Goal: Find specific page/section: Find specific page/section

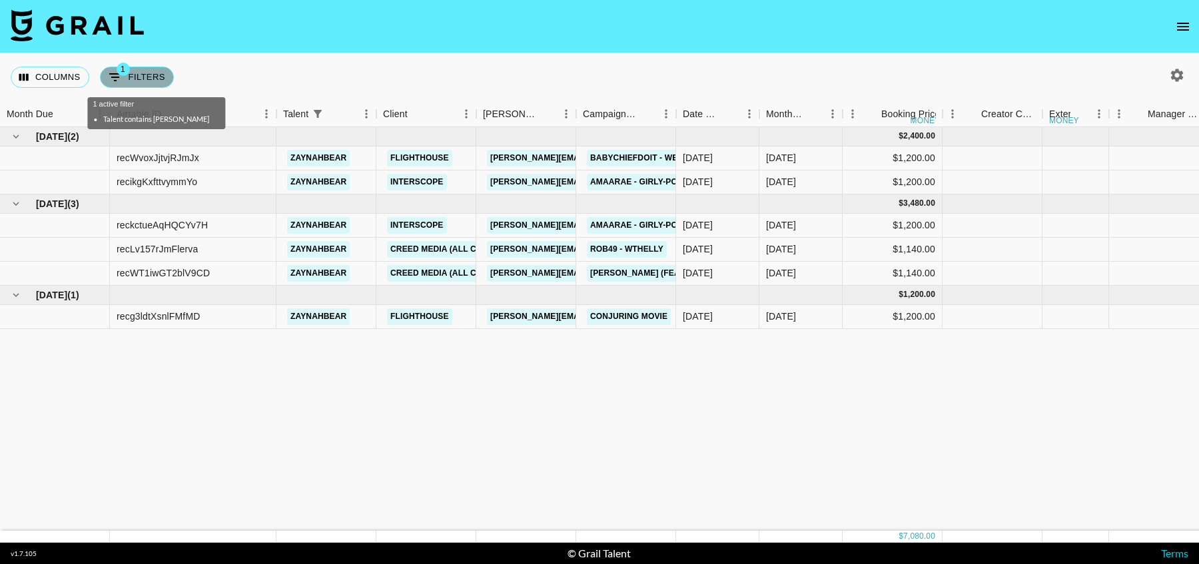
click at [144, 81] on button "1 Filters" at bounding box center [137, 77] width 74 height 21
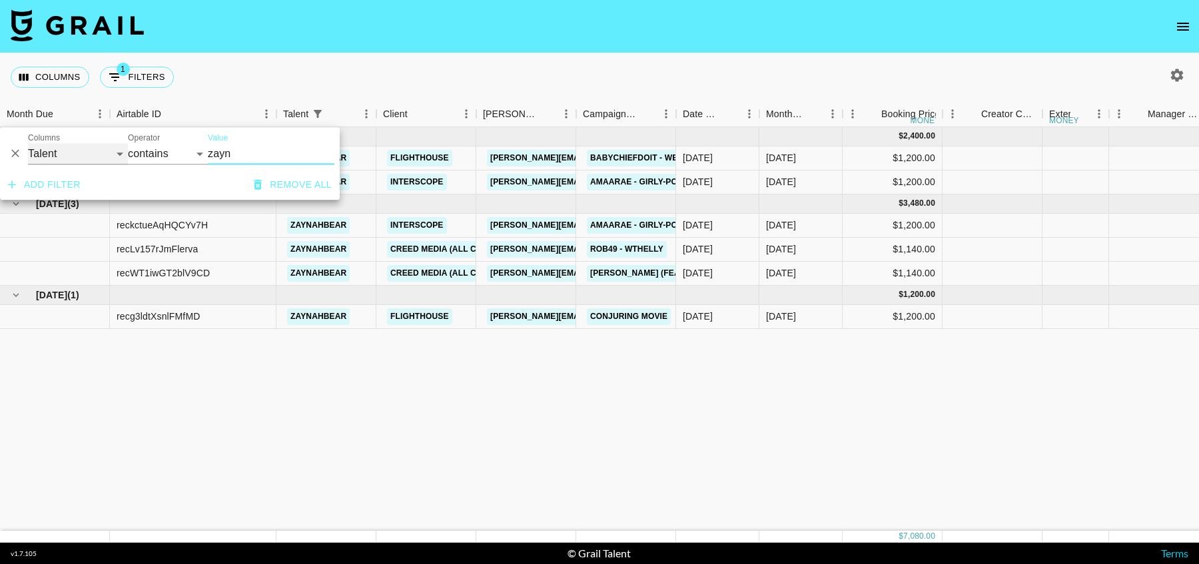
click at [59, 157] on select "Grail Platform ID Airtable ID Talent Manager Client [PERSON_NAME] Campaign (Typ…" at bounding box center [78, 153] width 100 height 21
select select "airtableId"
click at [28, 143] on select "Grail Platform ID Airtable ID Talent Manager Client [PERSON_NAME] Campaign (Typ…" at bounding box center [78, 153] width 100 height 21
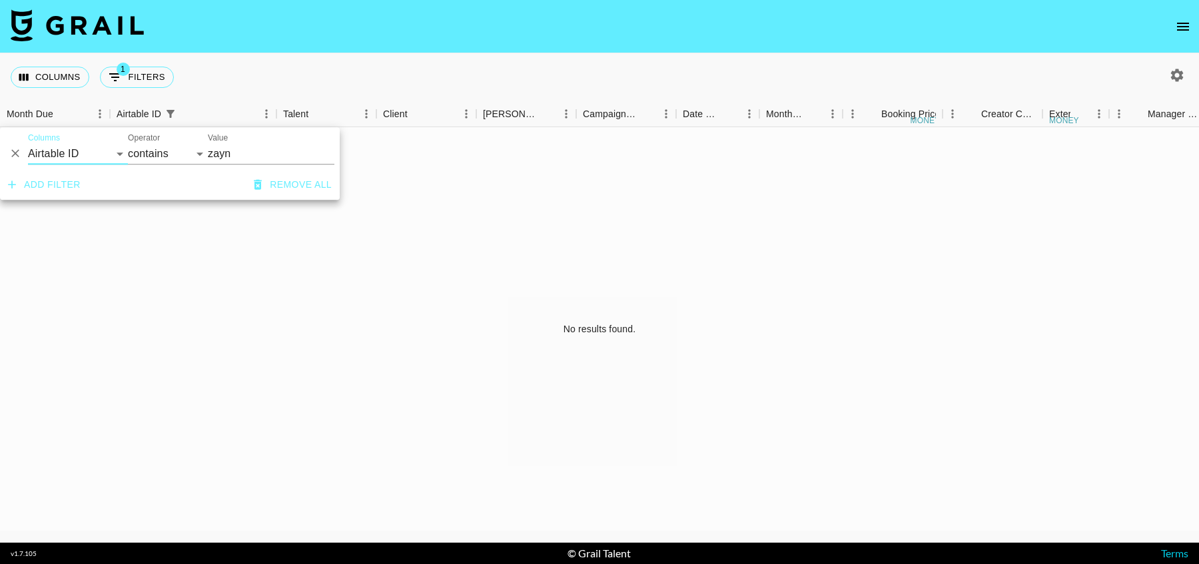
click at [242, 152] on input "zayn" at bounding box center [271, 153] width 127 height 21
paste input "recWn2mxohHVrx3wr"
type input "recWn2mxohHVrx3wr"
click at [637, 269] on div "No results found." at bounding box center [599, 329] width 1199 height 404
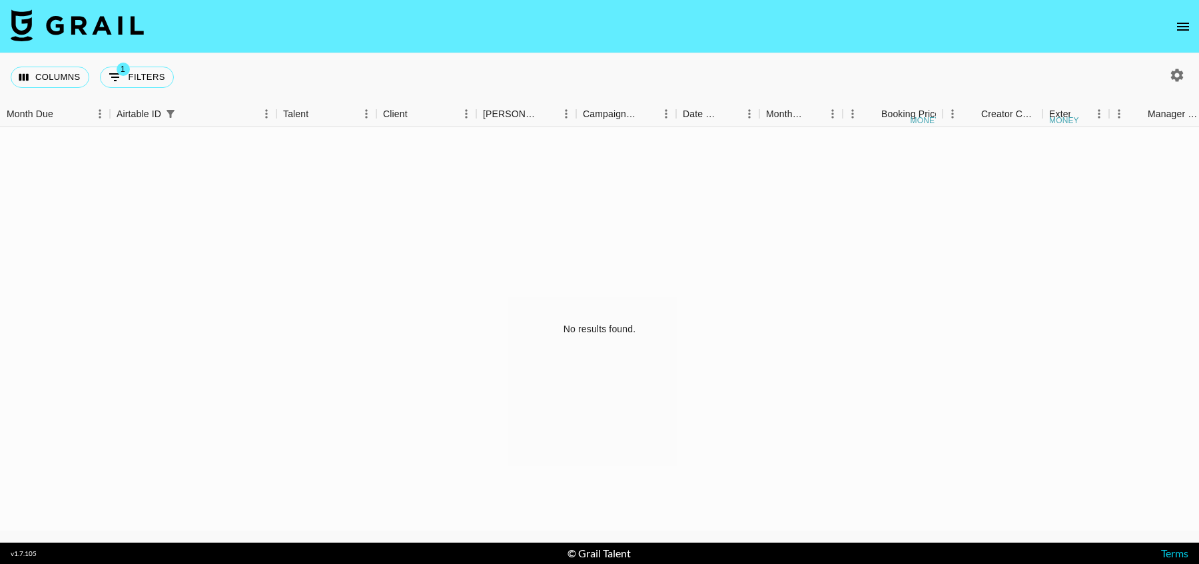
click at [1176, 76] on icon "button" at bounding box center [1177, 75] width 16 height 16
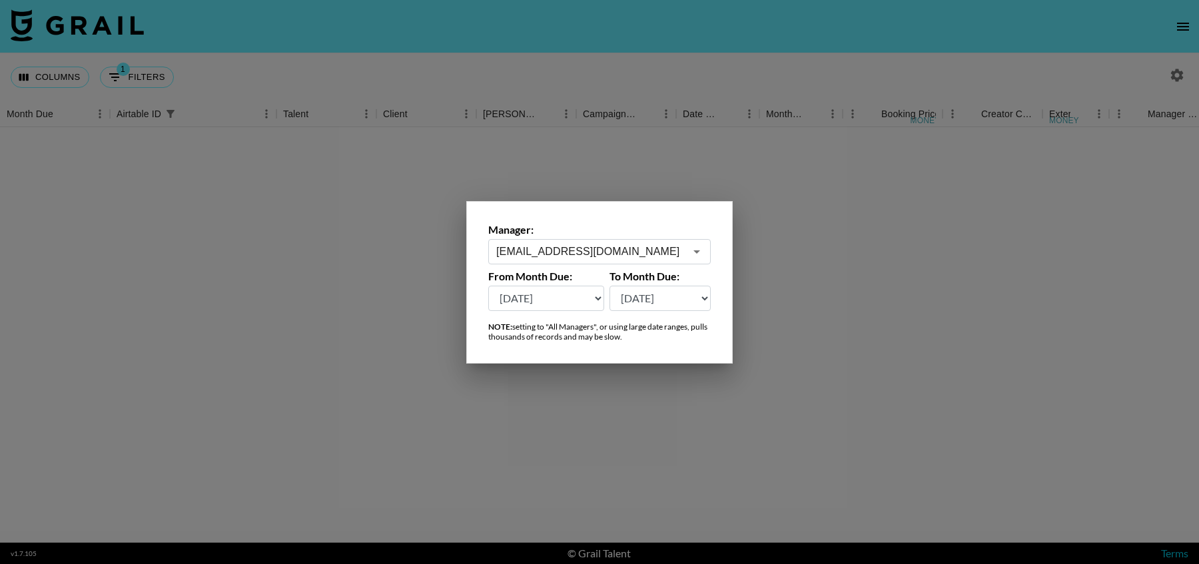
click at [562, 304] on select "[DATE] Sep '[DATE] [DATE] '[DATE] May '[DATE] Mar '[DATE] Jan '[DATE] Nov '[DAT…" at bounding box center [546, 298] width 116 height 25
select select "[DATE]"
click at [488, 286] on select "[DATE] Sep '[DATE] [DATE] '[DATE] May '[DATE] Mar '[DATE] Jan '[DATE] Nov '[DAT…" at bounding box center [546, 298] width 116 height 25
click at [975, 313] on div at bounding box center [599, 282] width 1199 height 564
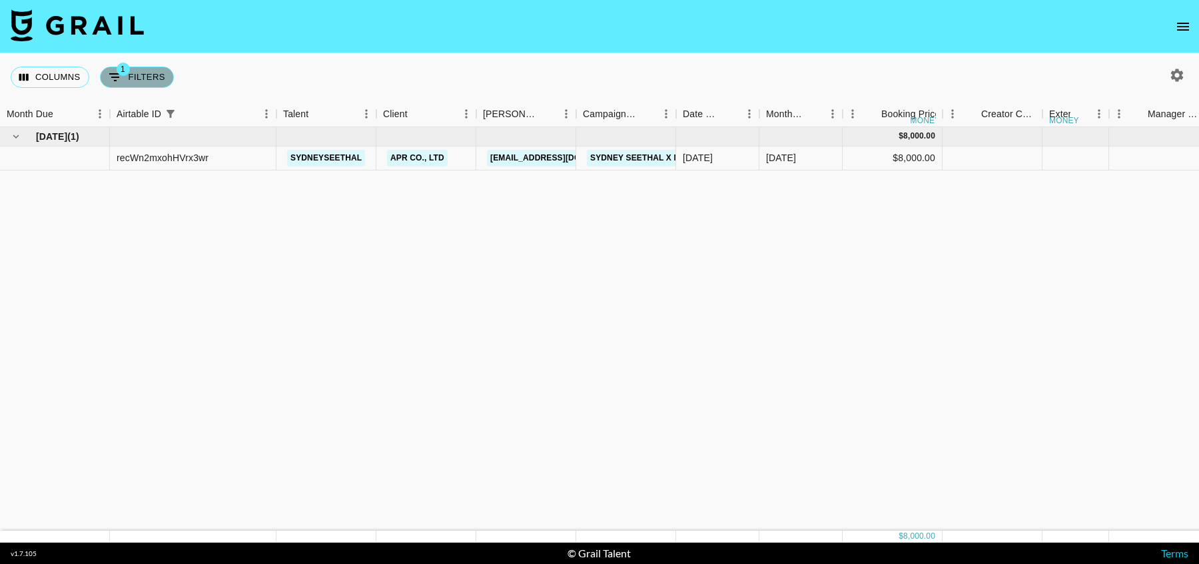
click at [132, 77] on button "1 Filters" at bounding box center [137, 77] width 74 height 21
select select "airtableId"
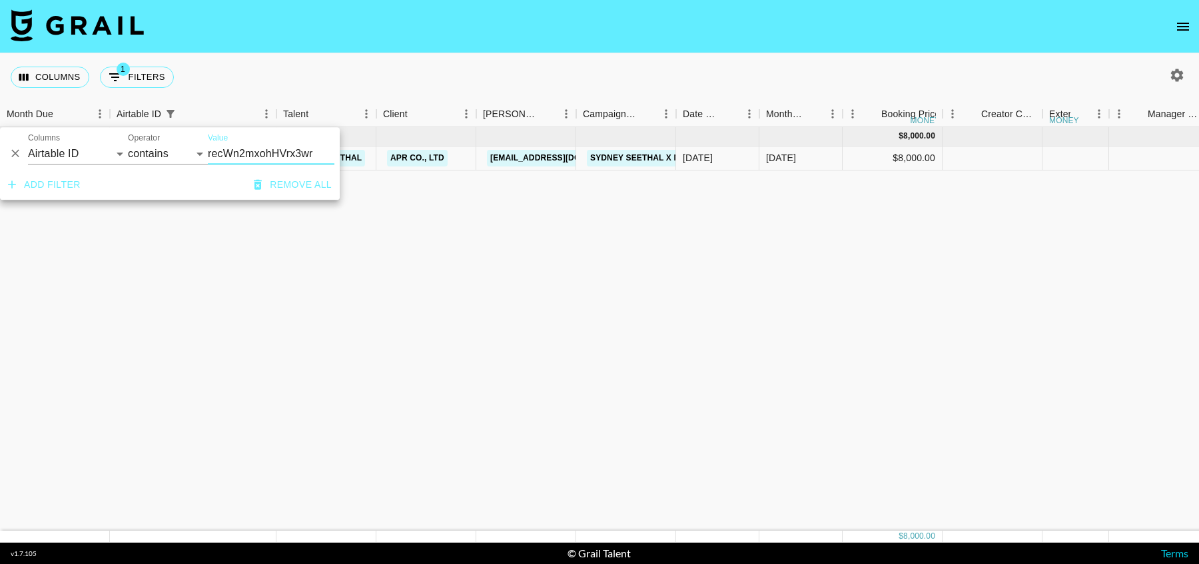
click at [274, 159] on input "recWn2mxohHVrx3wr" at bounding box center [271, 153] width 127 height 21
type input "recVCYp1Kb0iOC6ms"
click at [439, 232] on div "[DATE] ( 1 ) $ 8,000.00 $ 781.00 recVCYp1Kb0iOC6ms sydneyseethal APR US INC [EM…" at bounding box center [1214, 329] width 2428 height 404
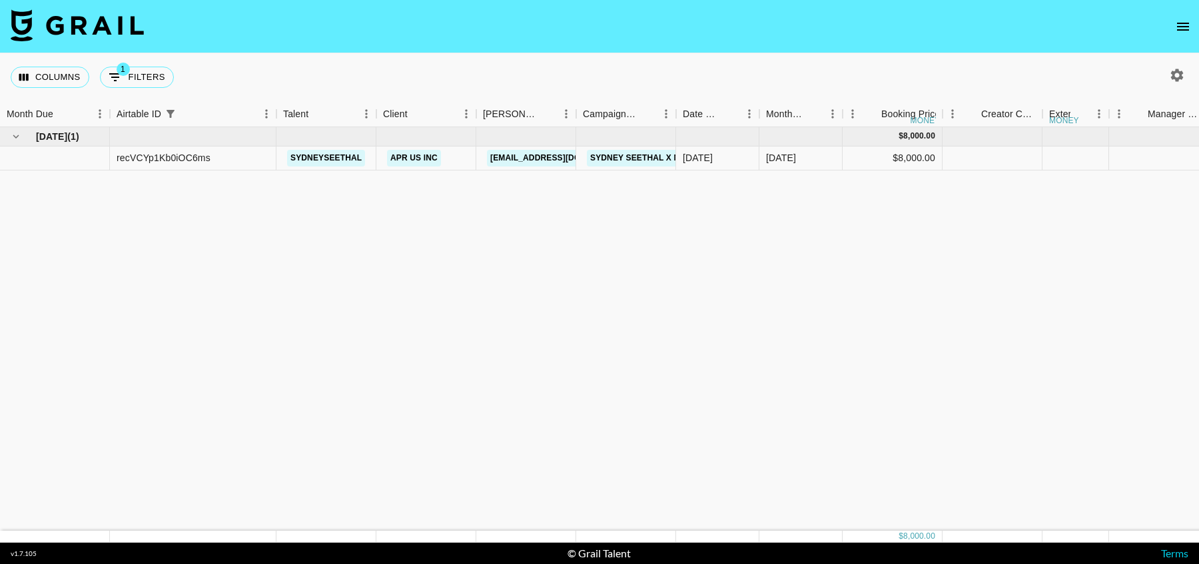
click at [439, 232] on div "[DATE] ( 1 ) $ 8,000.00 $ 781.00 recVCYp1Kb0iOC6ms sydneyseethal APR US INC [EM…" at bounding box center [1214, 329] width 2428 height 404
click at [149, 76] on button "1 Filters" at bounding box center [137, 77] width 74 height 21
select select "airtableId"
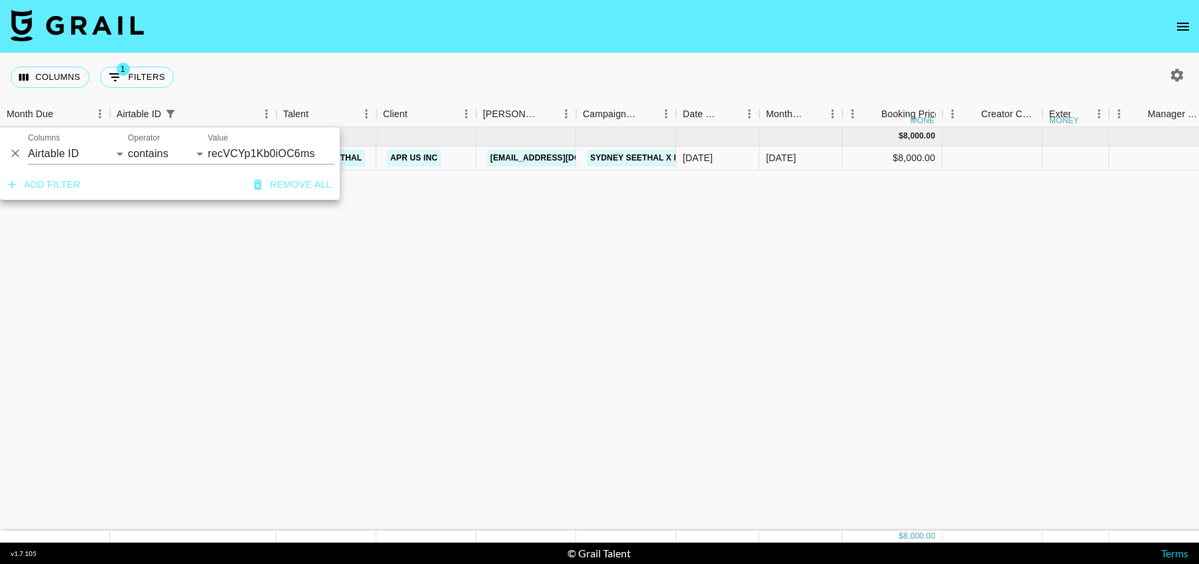
click at [238, 294] on div "[DATE] ( 1 ) $ 8,000.00 $ 781.00 recVCYp1Kb0iOC6ms sydneyseethal APR US INC [EM…" at bounding box center [1214, 329] width 2428 height 404
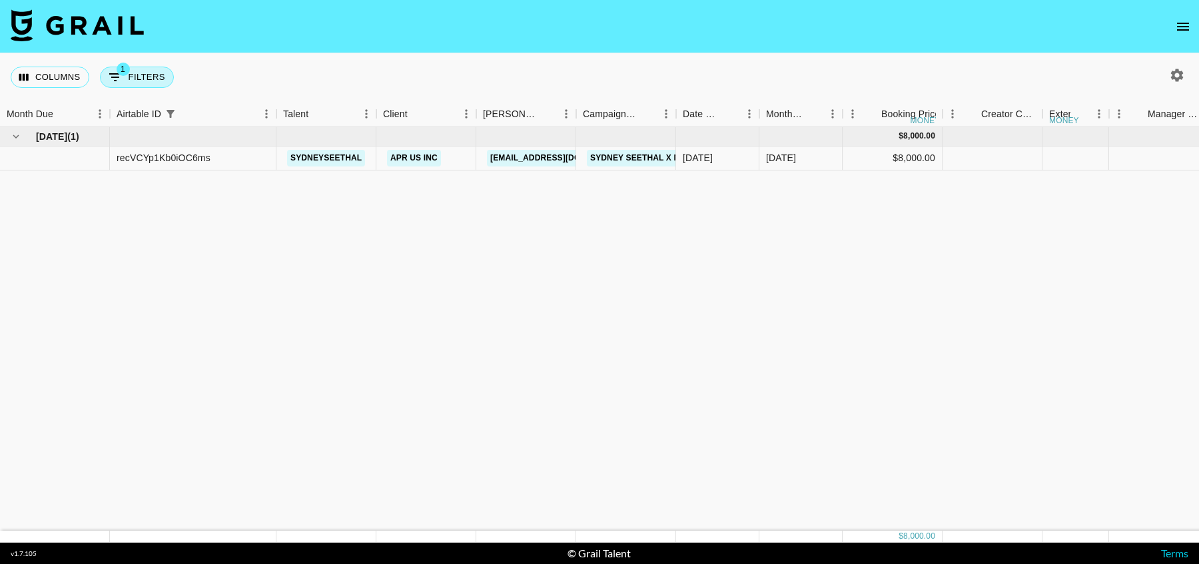
click at [126, 77] on button "1 Filters" at bounding box center [137, 77] width 74 height 21
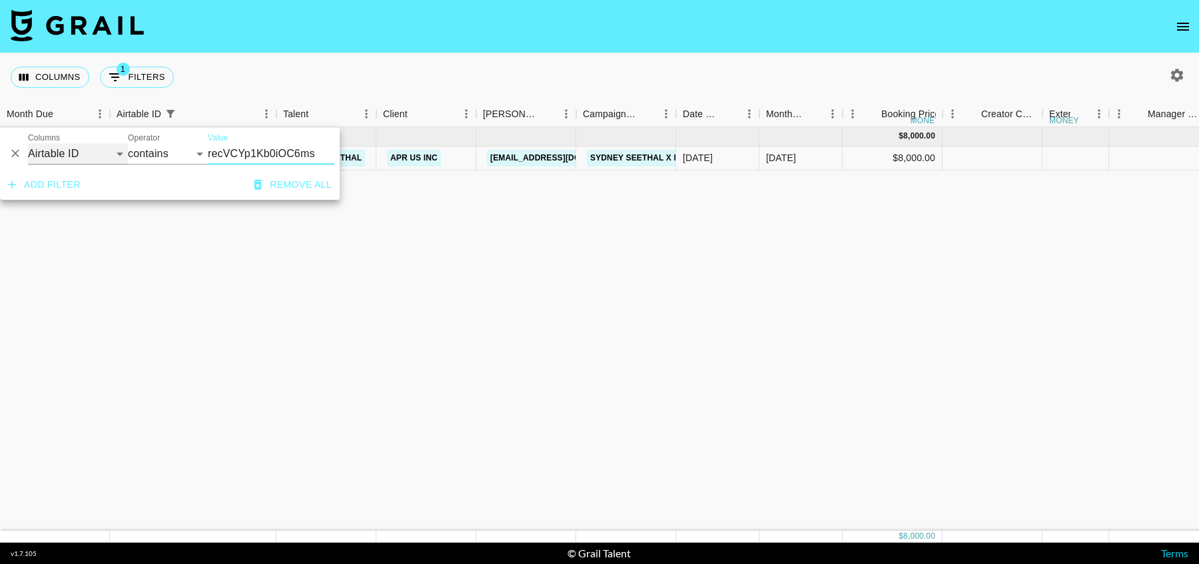
click at [81, 161] on select "Grail Platform ID Airtable ID Talent Manager Client [PERSON_NAME] Campaign (Typ…" at bounding box center [78, 153] width 100 height 21
select select "talentName"
click at [28, 143] on select "Grail Platform ID Airtable ID Talent Manager Client [PERSON_NAME] Campaign (Typ…" at bounding box center [78, 153] width 100 height 21
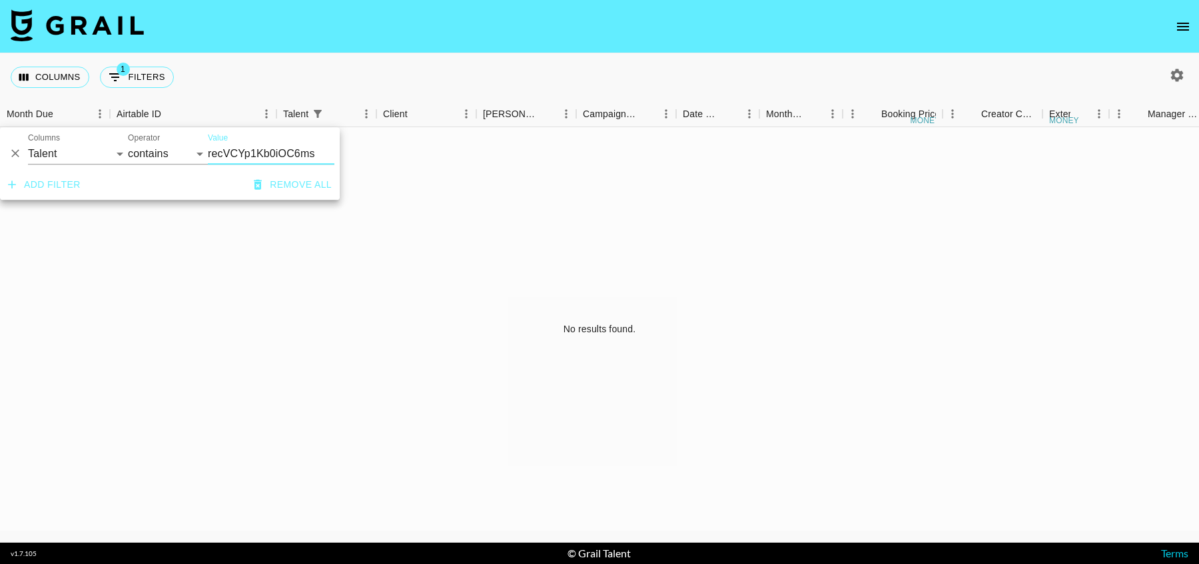
click at [245, 159] on input "recVCYp1Kb0iOC6ms" at bounding box center [271, 153] width 127 height 21
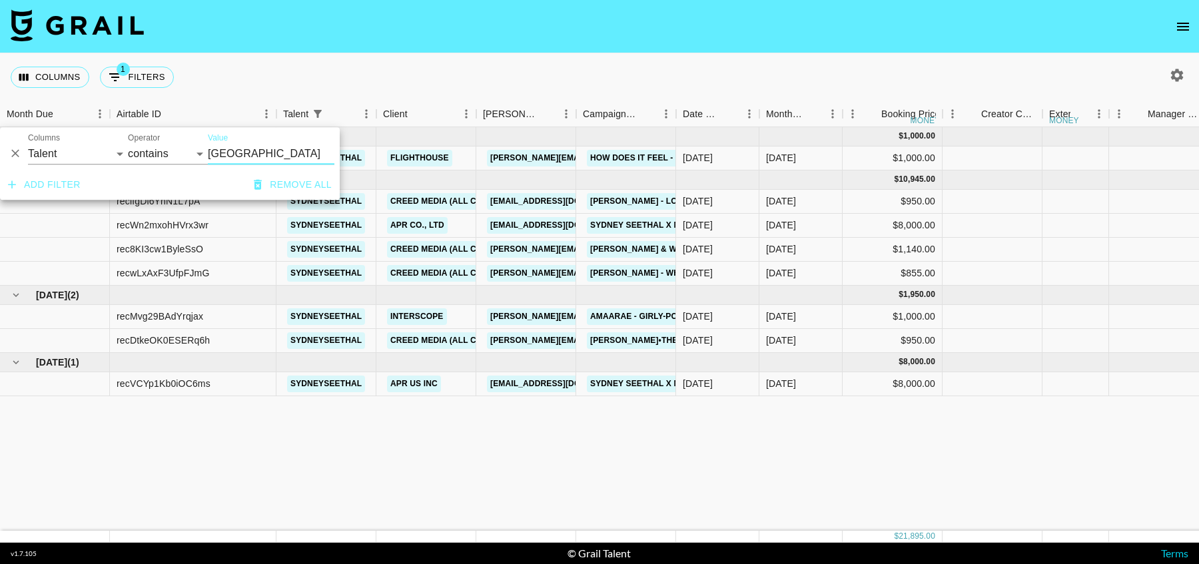
type input "[GEOGRAPHIC_DATA]"
click at [294, 429] on div "[DATE] ( 1 ) $ 1,000.00 $ 97.63 recNFnsrBCvaMoHBj sydneyseethal Flighthouse [PE…" at bounding box center [1214, 329] width 2428 height 404
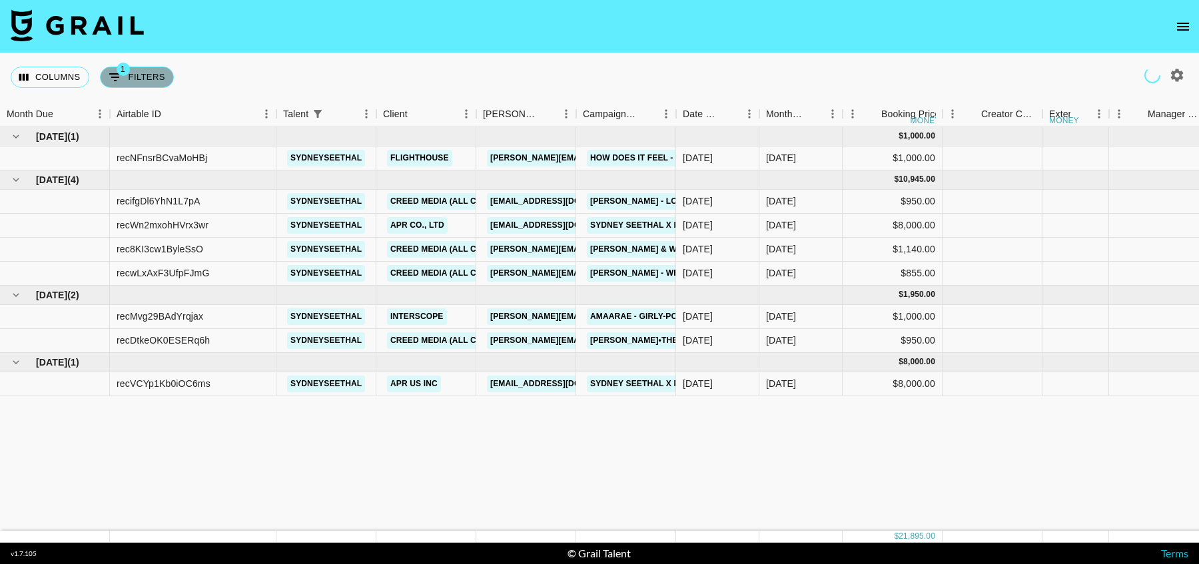
click at [129, 77] on button "1 Filters" at bounding box center [137, 77] width 74 height 21
select select "talentName"
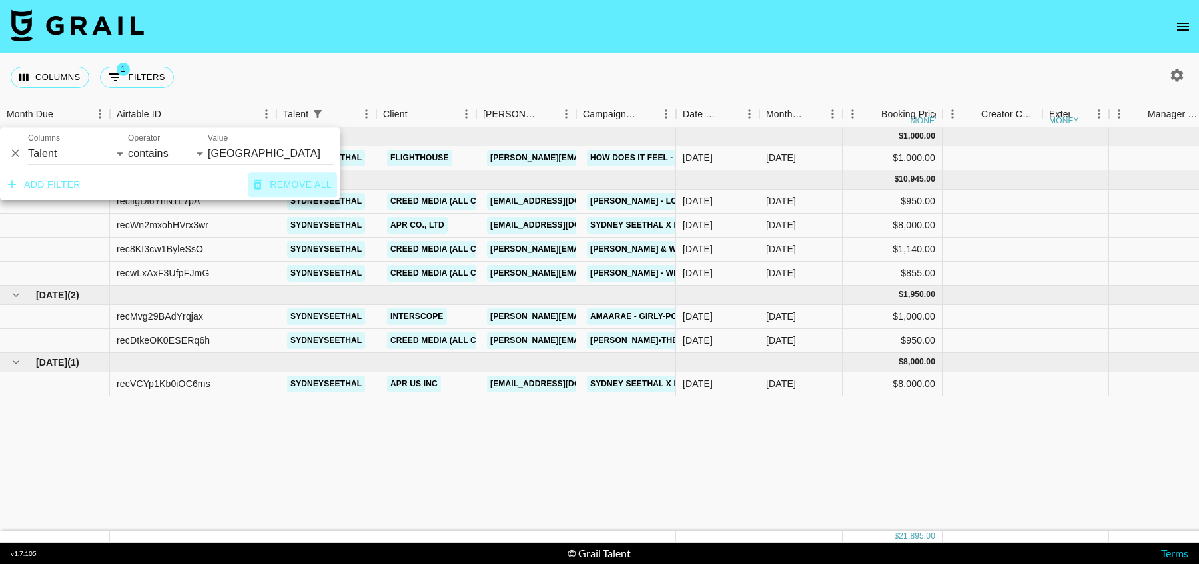
click at [274, 187] on button "Remove all" at bounding box center [292, 185] width 89 height 25
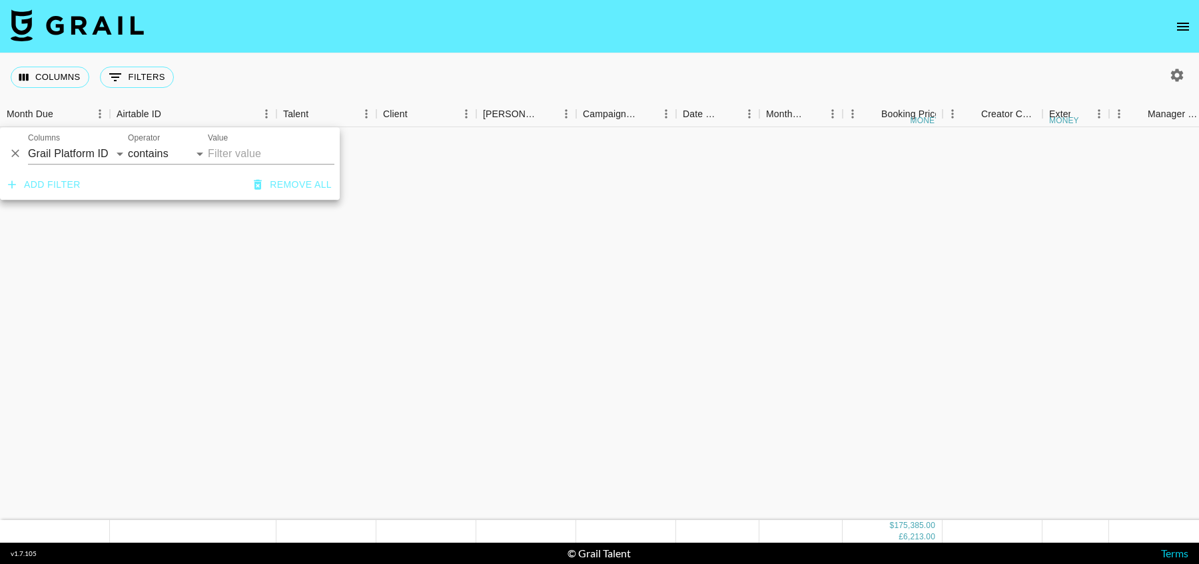
scroll to position [2538, 0]
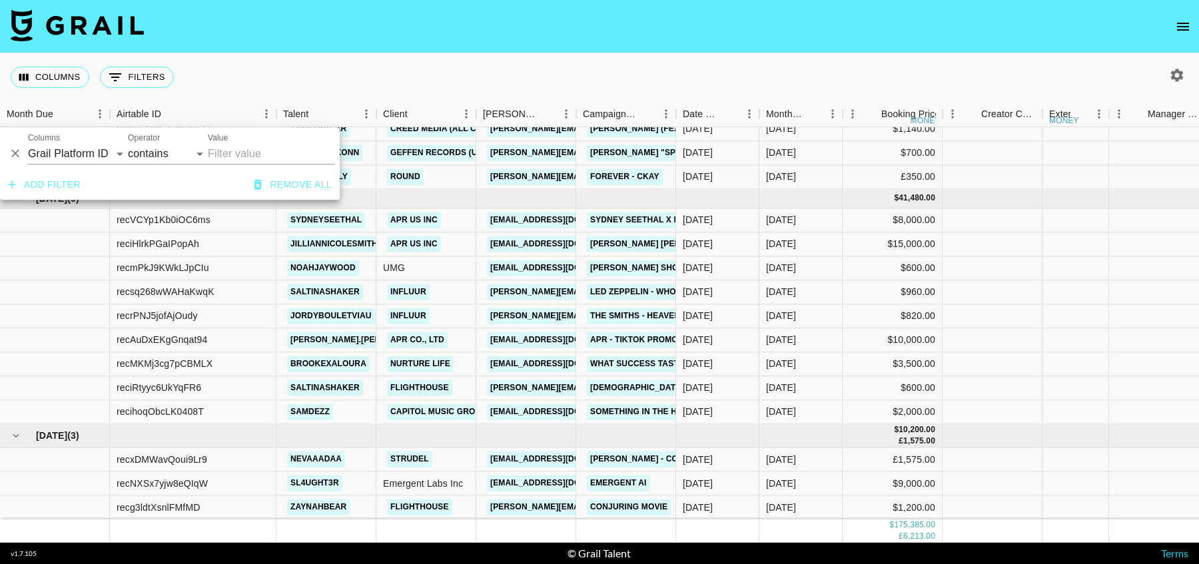
click at [336, 67] on div "Columns 0 Filters + Booking" at bounding box center [599, 77] width 1199 height 48
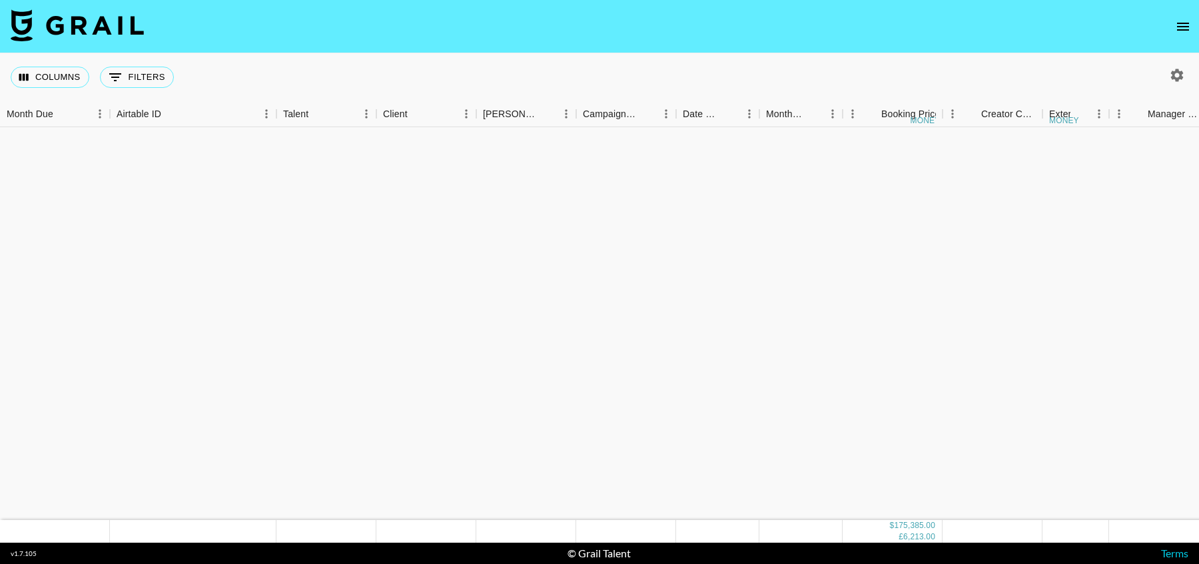
scroll to position [2551, 0]
